Goal: Task Accomplishment & Management: Manage account settings

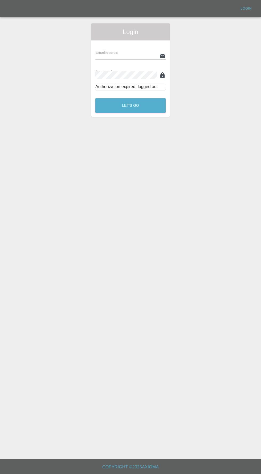
click at [114, 44] on div "Email (required) Password (required) Authorization expired, logged out" at bounding box center [130, 67] width 79 height 54
click at [103, 56] on input "text" at bounding box center [126, 56] width 62 height 8
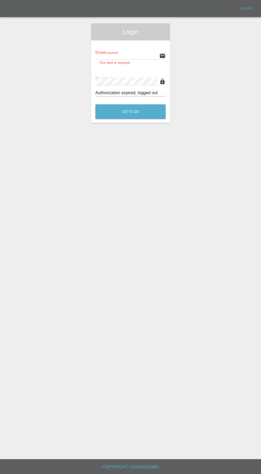
type input "[EMAIL_ADDRESS][DOMAIN_NAME]"
click at [95, 104] on button "Let's Go" at bounding box center [130, 111] width 70 height 15
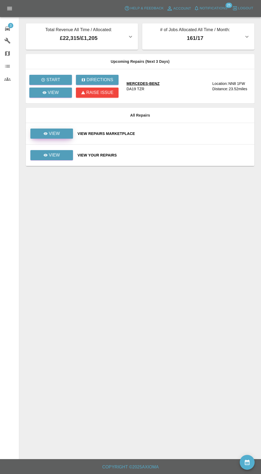
click at [55, 133] on p "View" at bounding box center [54, 134] width 11 height 6
